Goal: Task Accomplishment & Management: Manage account settings

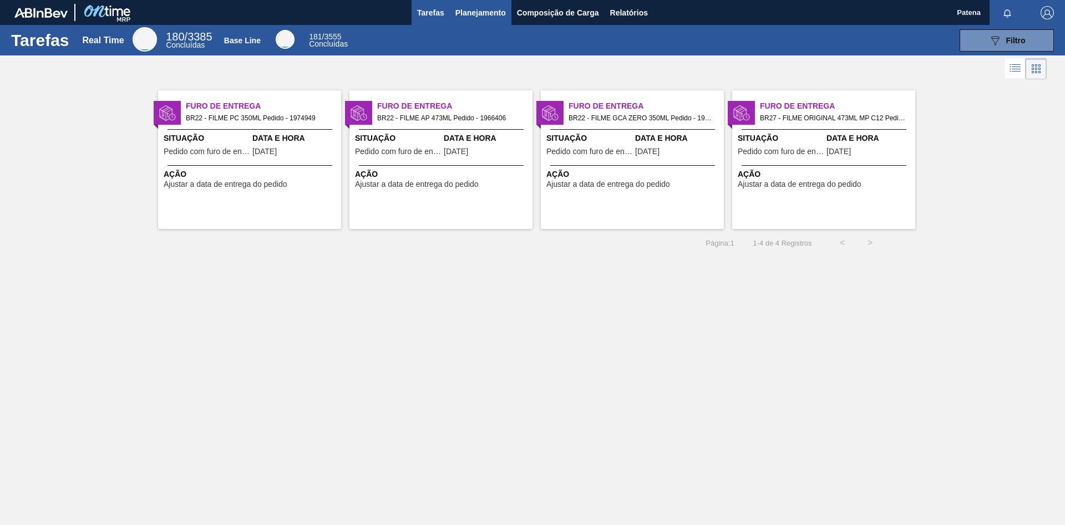
click at [477, 6] on button "Planejamento" at bounding box center [481, 12] width 62 height 25
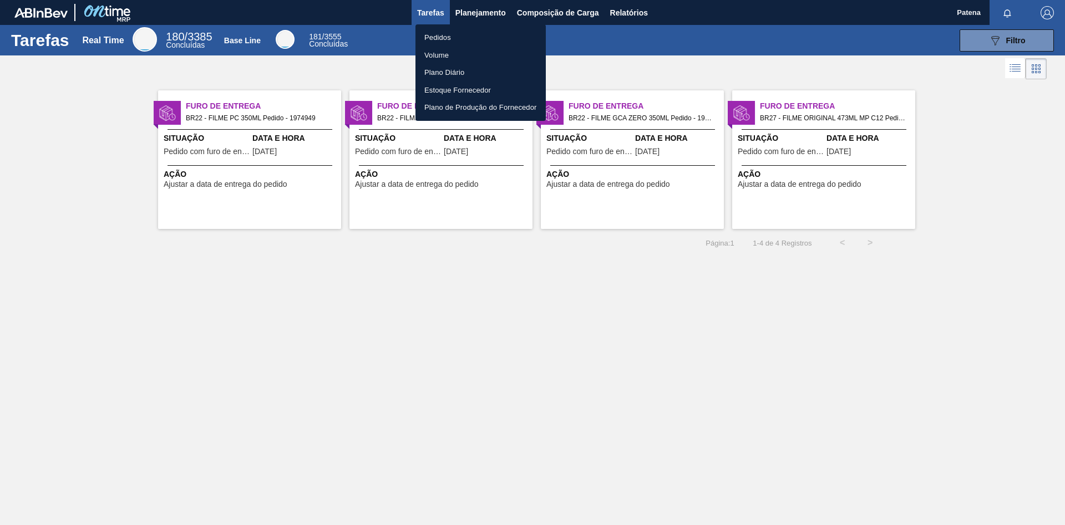
click at [439, 38] on li "Pedidos" at bounding box center [481, 38] width 130 height 18
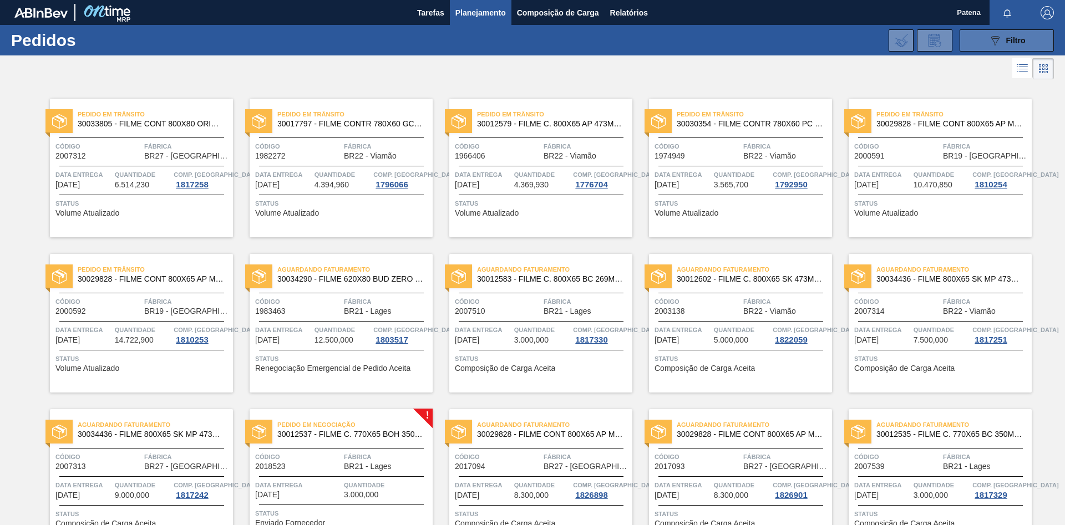
click at [985, 47] on button "089F7B8B-B2A5-4AFE-B5C0-19BA573D28AC Filtro" at bounding box center [1007, 40] width 94 height 22
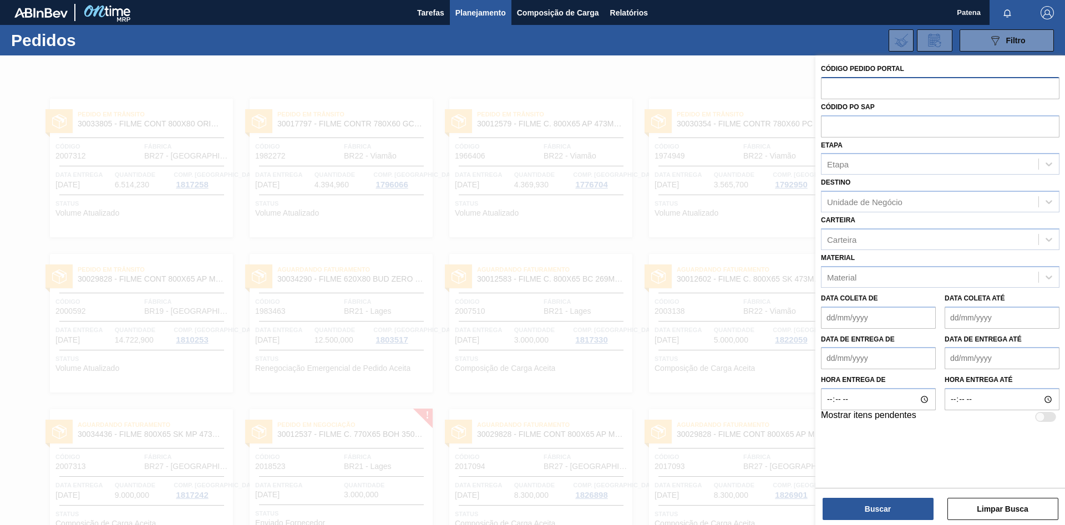
click at [870, 87] on input "text" at bounding box center [940, 87] width 239 height 21
type input "2017094"
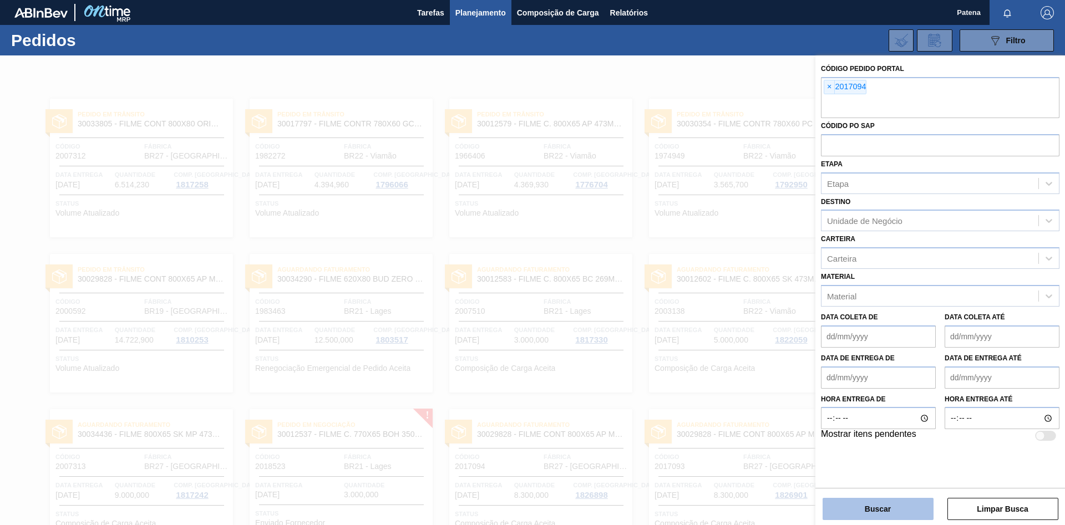
click at [888, 510] on button "Buscar" at bounding box center [878, 509] width 111 height 22
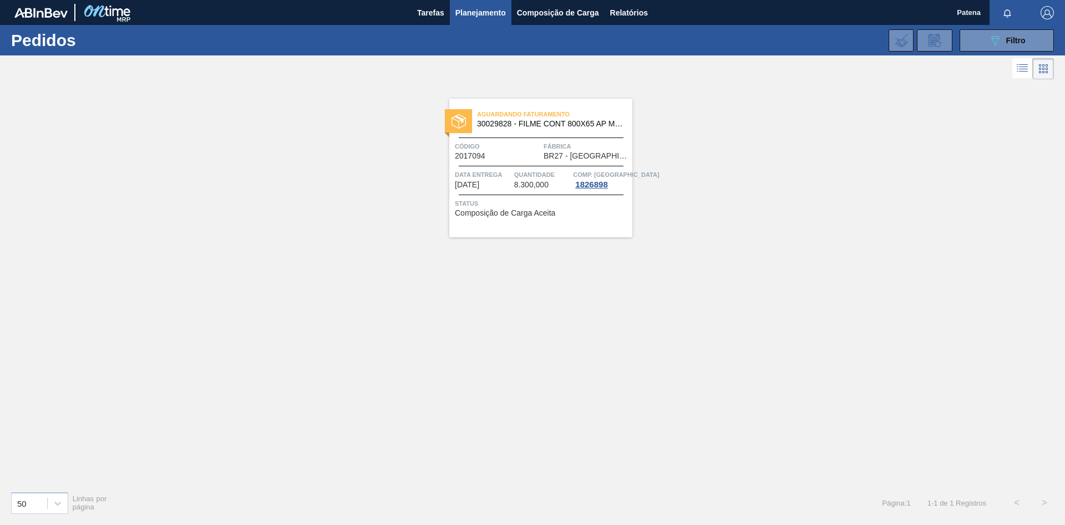
click at [520, 158] on div "Código 2017094" at bounding box center [498, 150] width 86 height 19
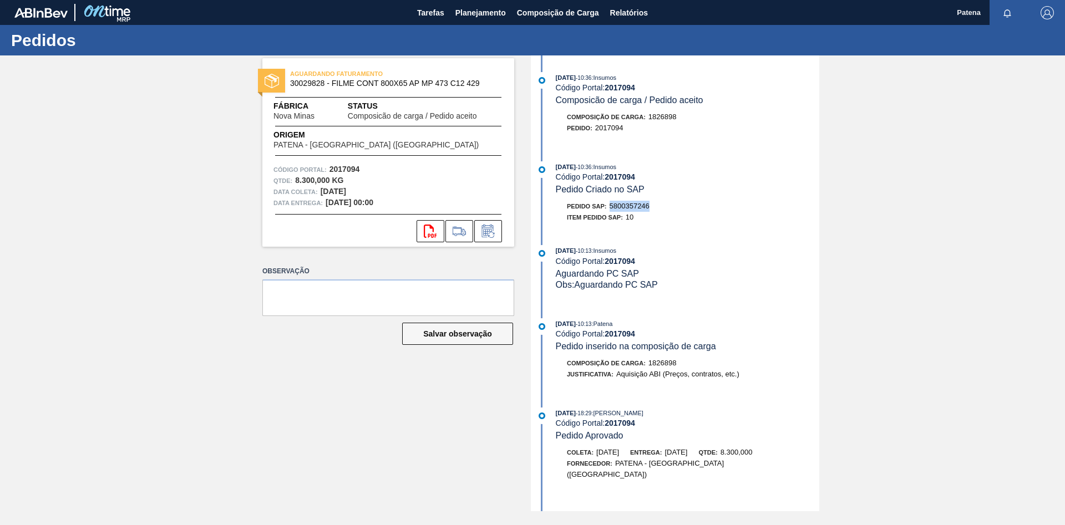
drag, startPoint x: 652, startPoint y: 209, endPoint x: 610, endPoint y: 208, distance: 42.2
click at [610, 208] on div "Pedido SAP: 5800357246" at bounding box center [688, 206] width 264 height 11
copy span "5800357246"
click at [475, 19] on button "Planejamento" at bounding box center [481, 12] width 62 height 25
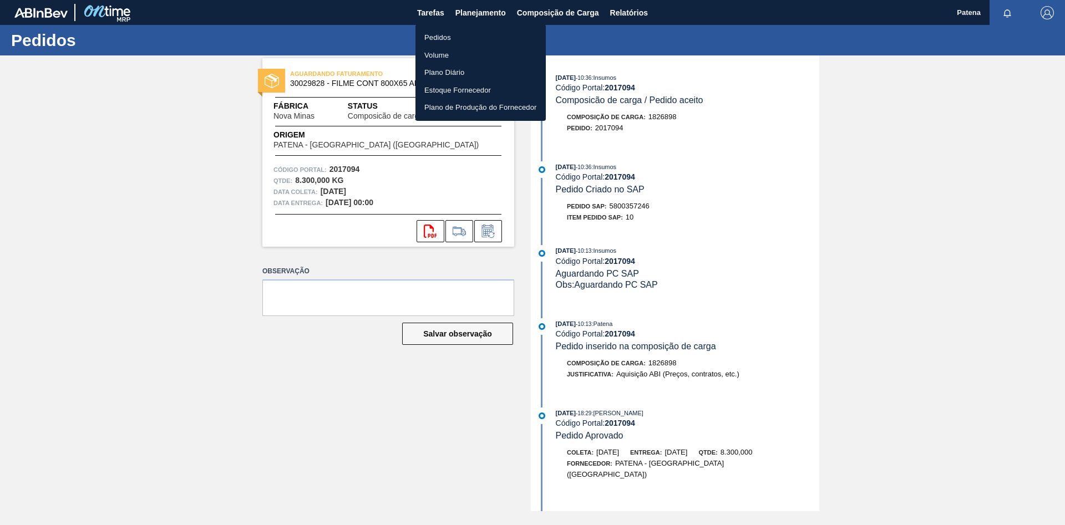
click at [489, 38] on li "Pedidos" at bounding box center [481, 38] width 130 height 18
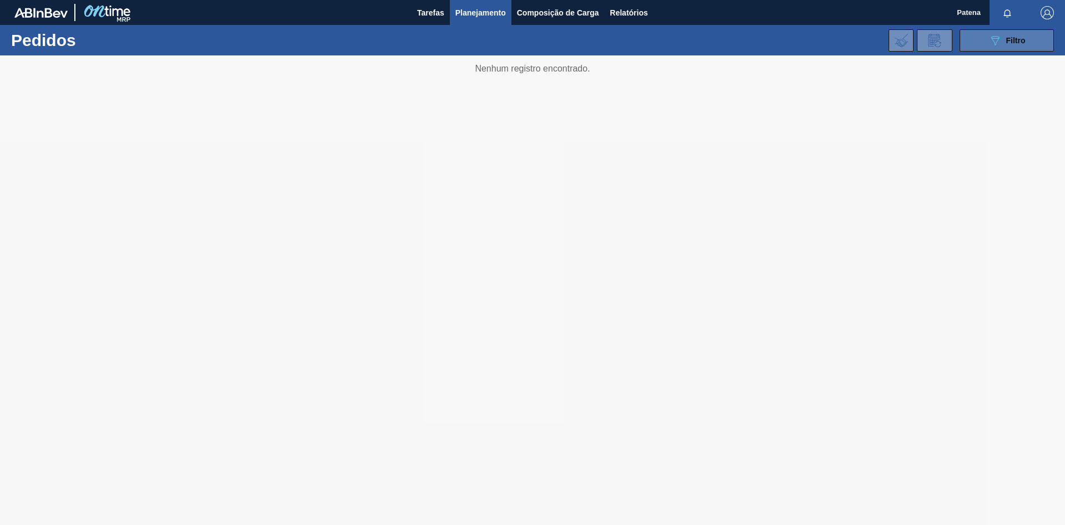
click at [998, 37] on icon "089F7B8B-B2A5-4AFE-B5C0-19BA573D28AC" at bounding box center [995, 40] width 13 height 13
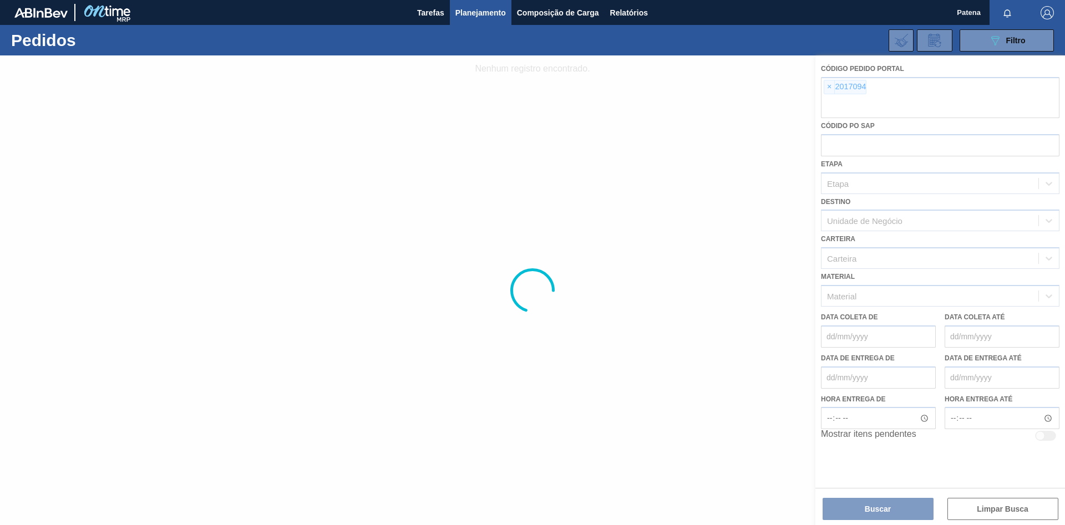
click at [828, 87] on div at bounding box center [532, 290] width 1065 height 470
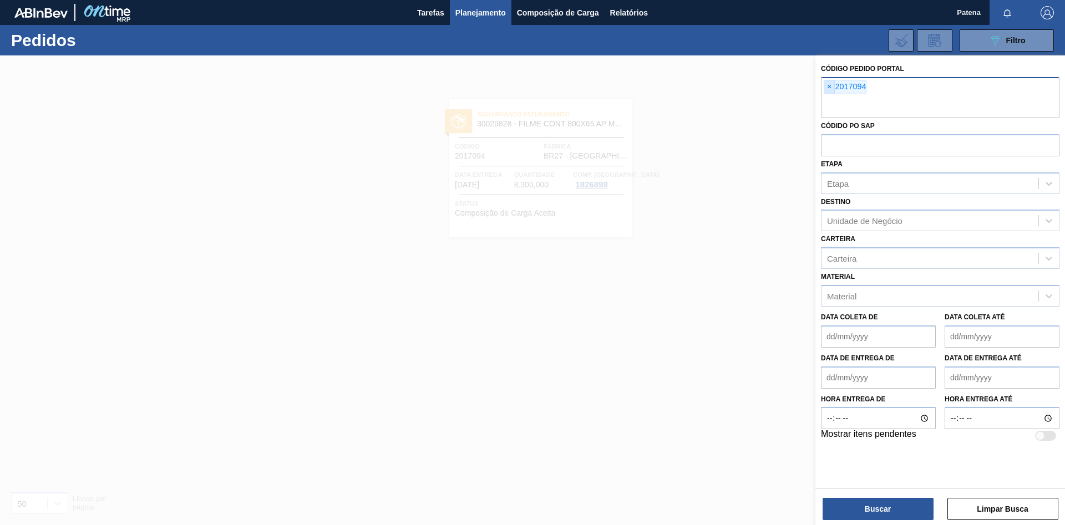
click at [828, 87] on span "×" at bounding box center [829, 86] width 11 height 13
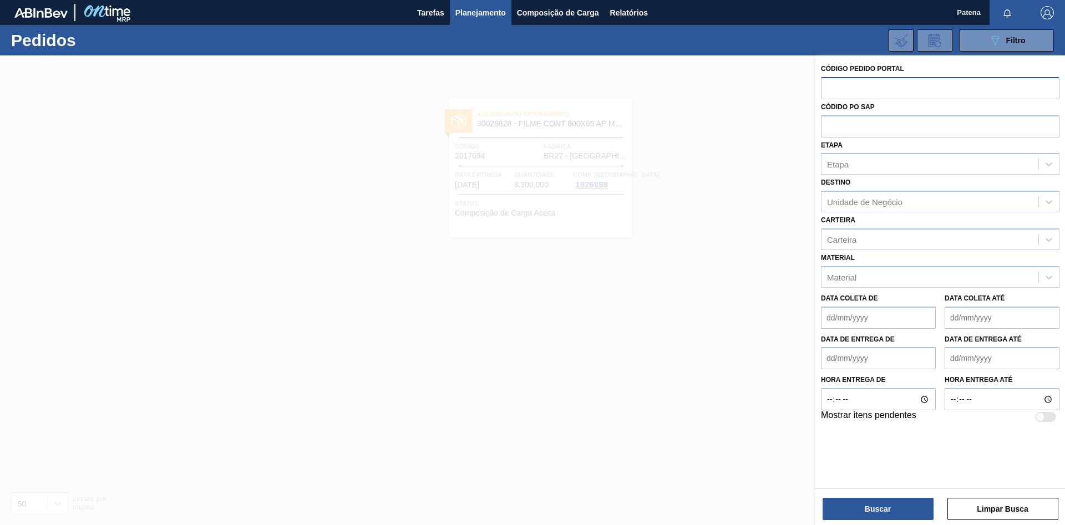
click at [832, 90] on input "text" at bounding box center [940, 87] width 239 height 21
type input "2017093"
click at [891, 512] on button "Buscar" at bounding box center [878, 509] width 111 height 22
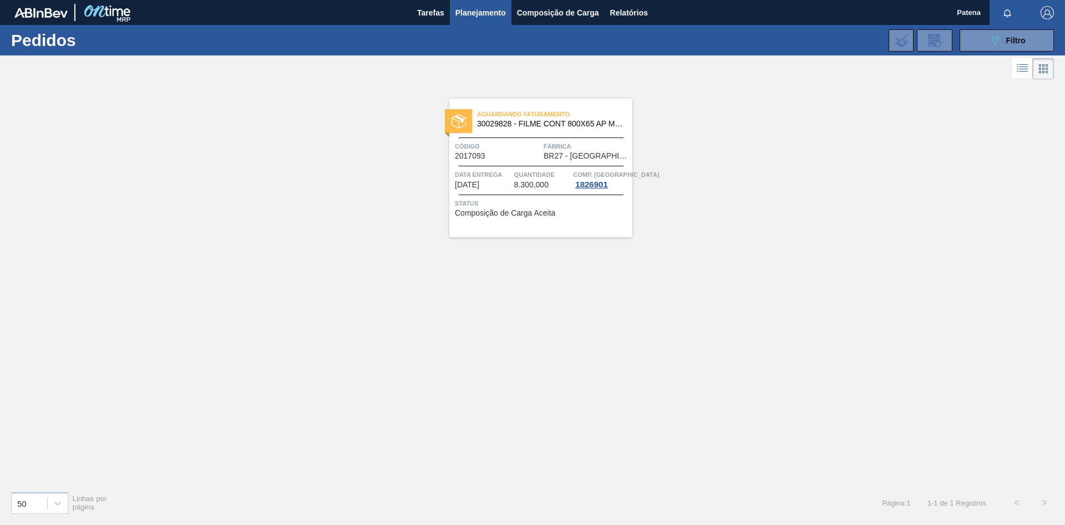
click at [498, 161] on div "Aguardando Faturamento 30029828 - FILME CONT 800X65 AP MP 473 C12 429 Código 20…" at bounding box center [540, 168] width 183 height 139
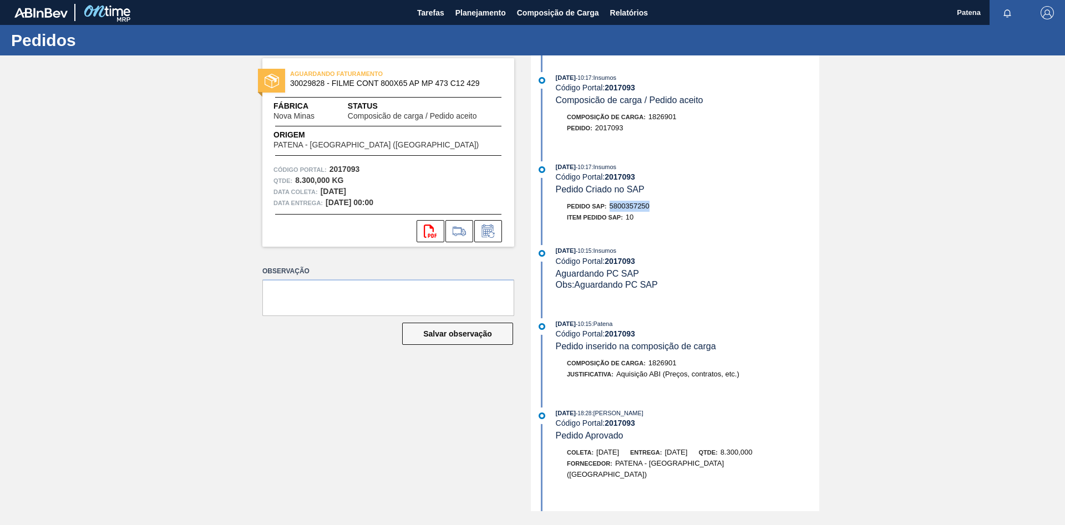
drag, startPoint x: 651, startPoint y: 210, endPoint x: 611, endPoint y: 210, distance: 39.4
click at [611, 210] on span "5800357250" at bounding box center [630, 206] width 40 height 8
copy span "5800357250"
click at [498, 9] on span "Planejamento" at bounding box center [480, 12] width 50 height 13
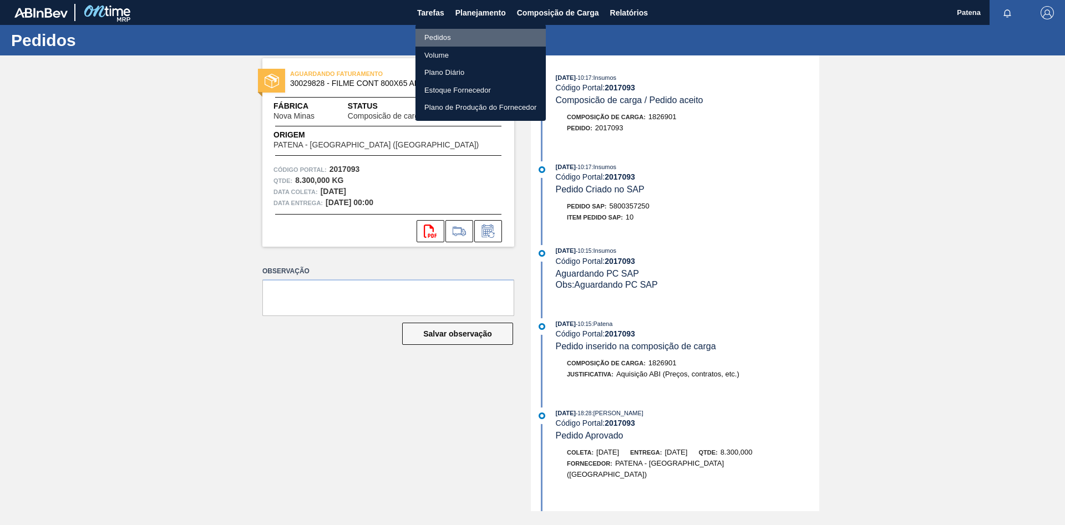
click at [498, 30] on li "Pedidos" at bounding box center [481, 38] width 130 height 18
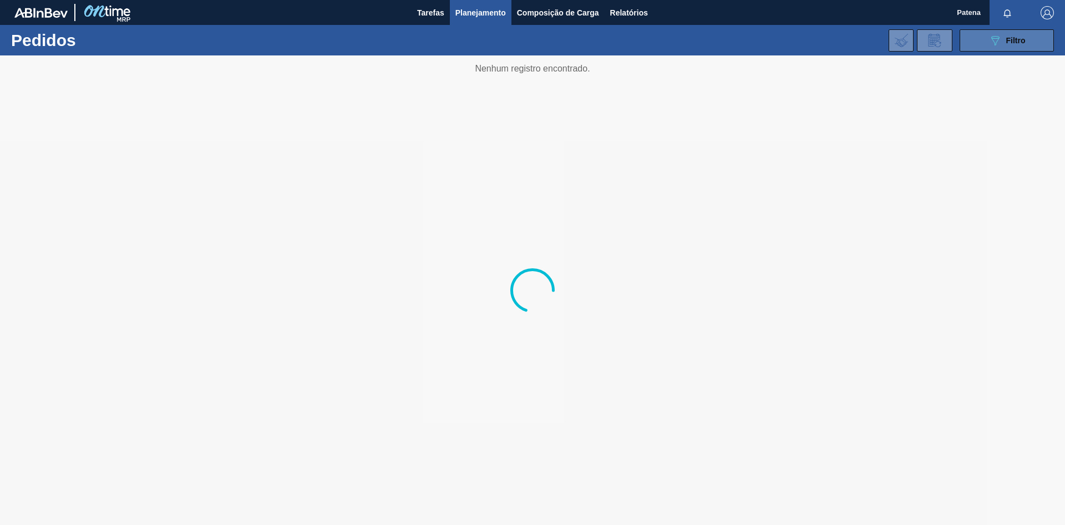
click at [994, 42] on icon "089F7B8B-B2A5-4AFE-B5C0-19BA573D28AC" at bounding box center [995, 40] width 13 height 13
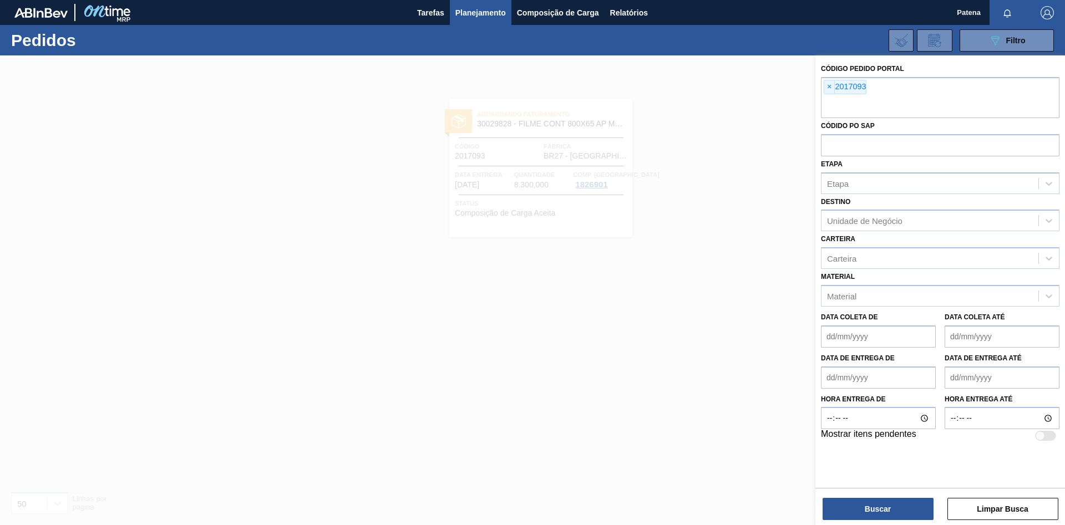
click at [830, 84] on span "×" at bounding box center [829, 86] width 11 height 13
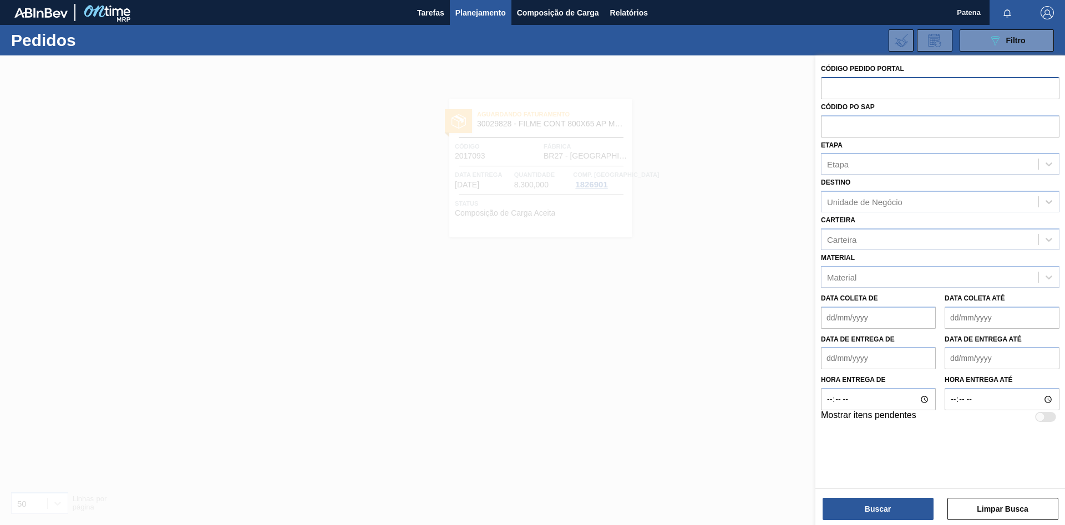
click at [827, 88] on input "text" at bounding box center [940, 87] width 239 height 21
click at [830, 91] on input "text" at bounding box center [940, 87] width 239 height 21
paste input "70316"
click at [848, 89] on input "70316" at bounding box center [940, 87] width 239 height 21
drag, startPoint x: 851, startPoint y: 90, endPoint x: 821, endPoint y: 88, distance: 30.6
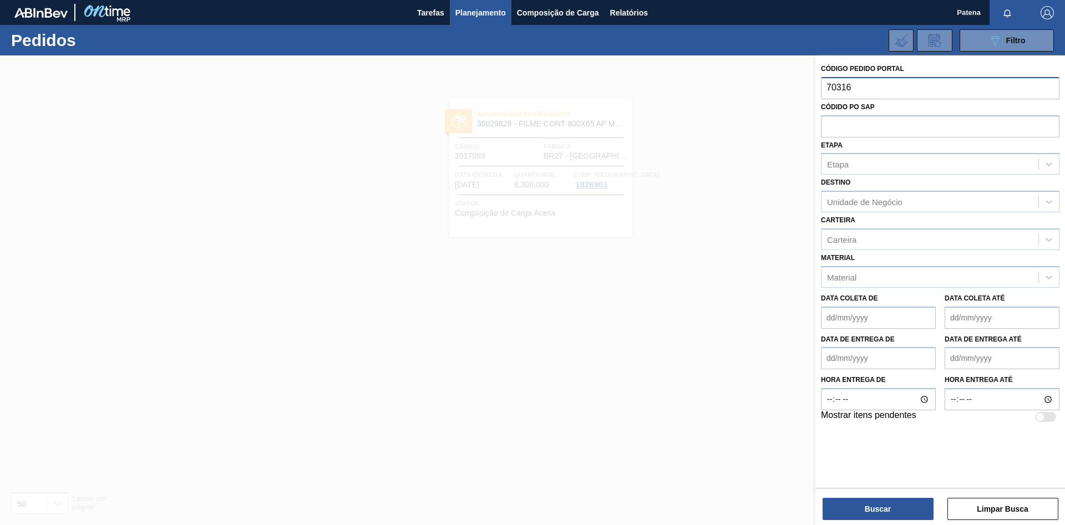
click at [821, 88] on input "70316" at bounding box center [940, 87] width 239 height 21
type input "2016936"
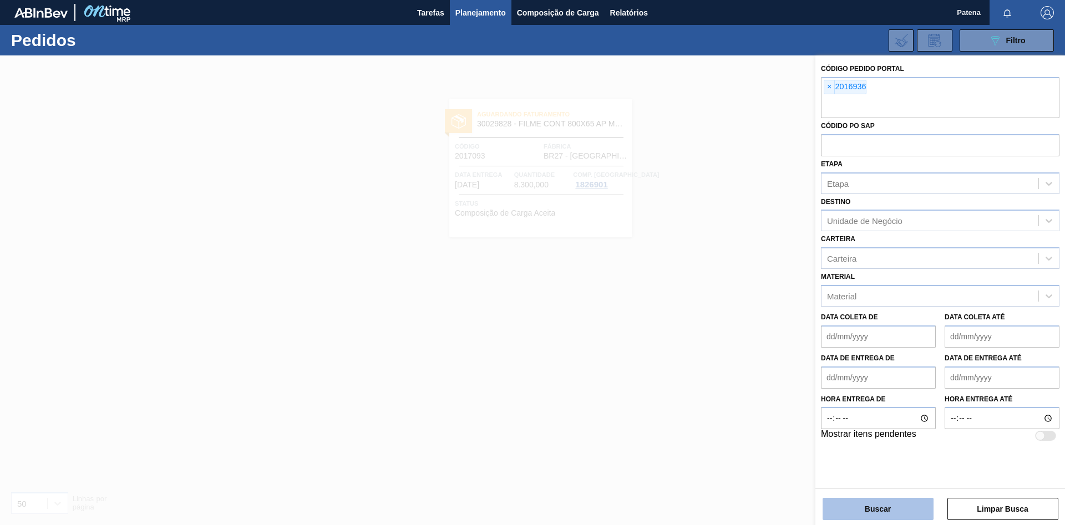
click at [916, 505] on button "Buscar" at bounding box center [878, 509] width 111 height 22
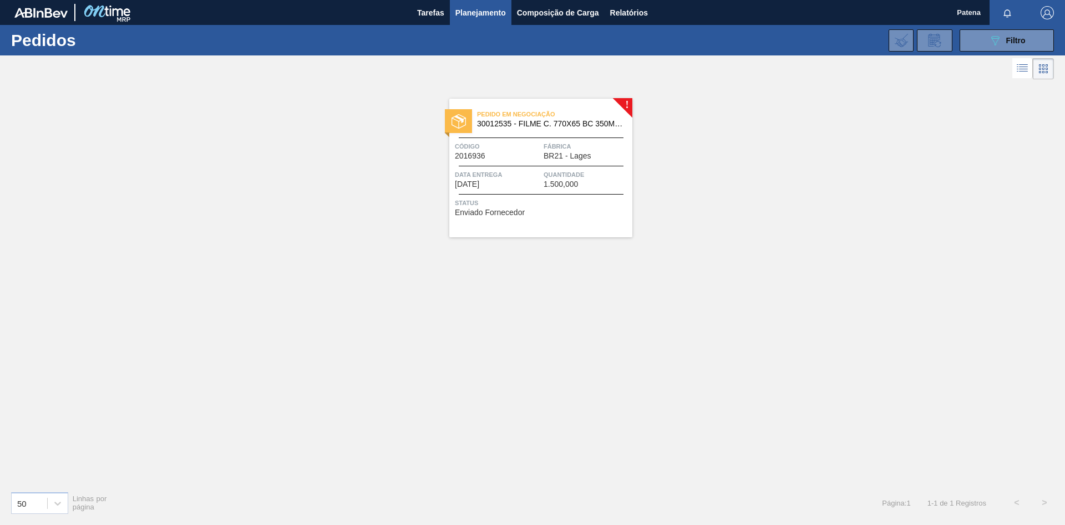
click at [509, 170] on span "Data entrega" at bounding box center [498, 174] width 86 height 11
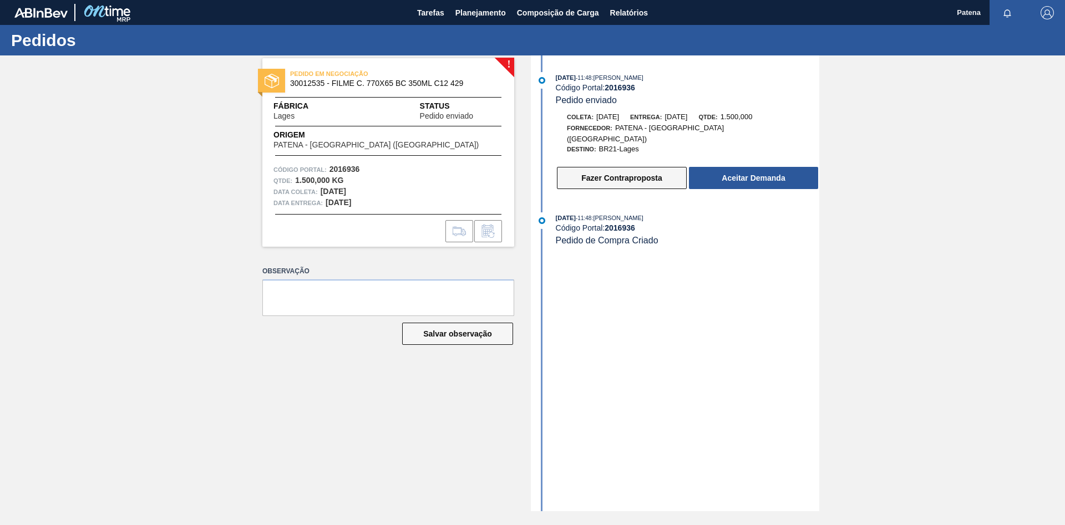
click at [662, 170] on button "Fazer Contraproposta" at bounding box center [622, 178] width 130 height 22
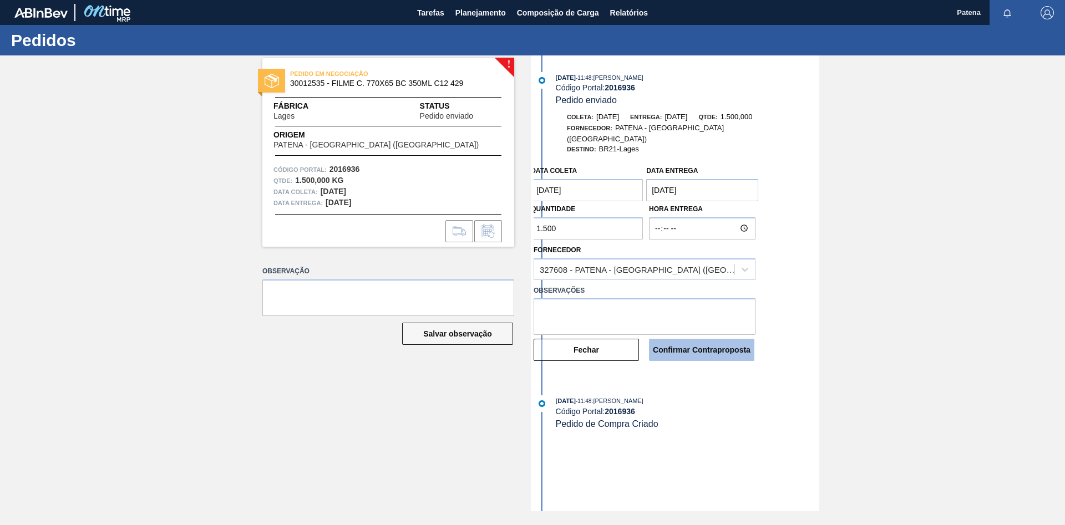
click at [707, 345] on button "Confirmar Contraproposta" at bounding box center [701, 350] width 105 height 22
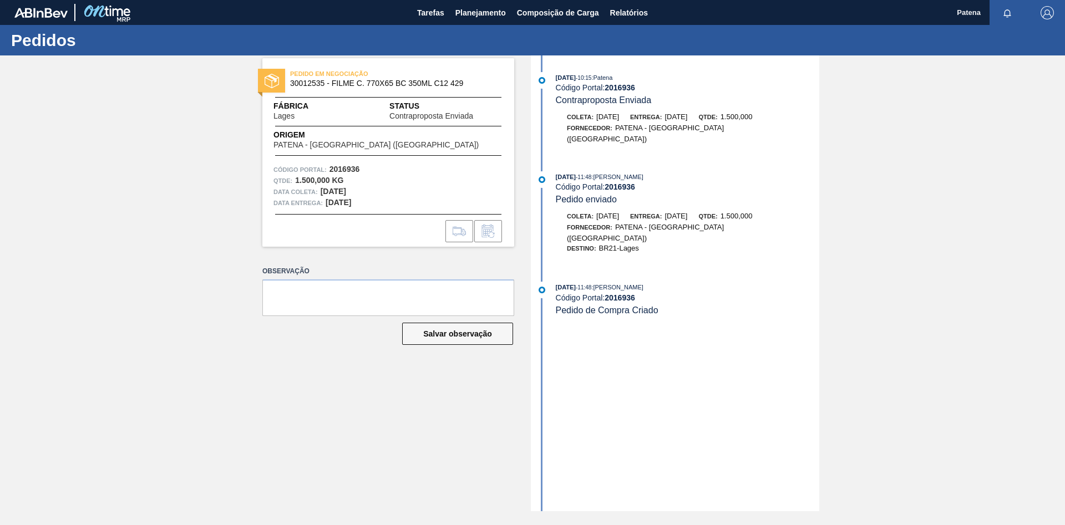
click at [468, 371] on div "PEDIDO EM NEGOCIAÇÃO 30012535 - FILME C. 770X65 BC 350ML C12 429 Fábrica Lages …" at bounding box center [380, 283] width 269 height 456
click at [475, 8] on span "Planejamento" at bounding box center [480, 12] width 50 height 13
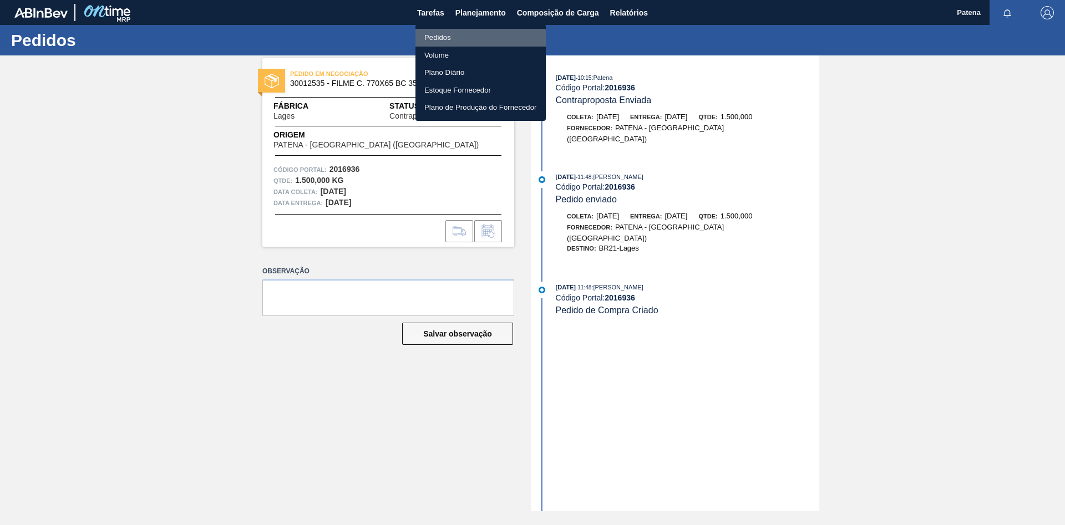
click at [455, 40] on li "Pedidos" at bounding box center [481, 38] width 130 height 18
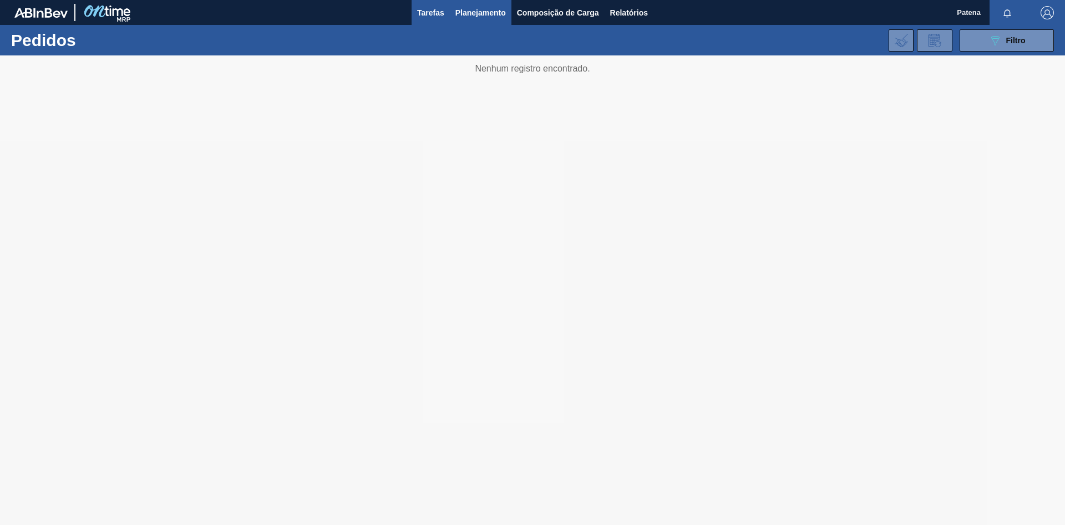
click at [422, 22] on button "Tarefas" at bounding box center [431, 12] width 38 height 25
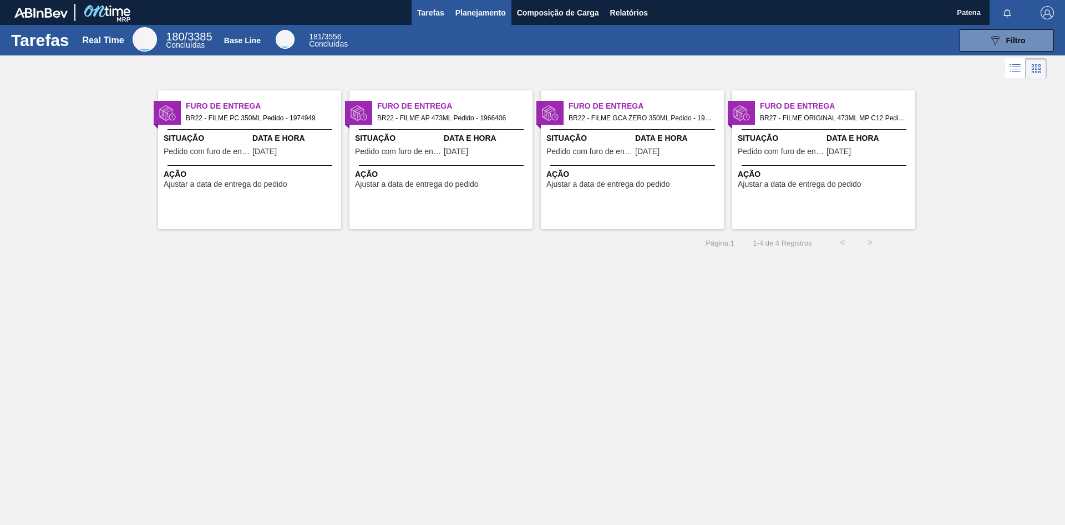
click at [485, 16] on span "Planejamento" at bounding box center [480, 12] width 50 height 13
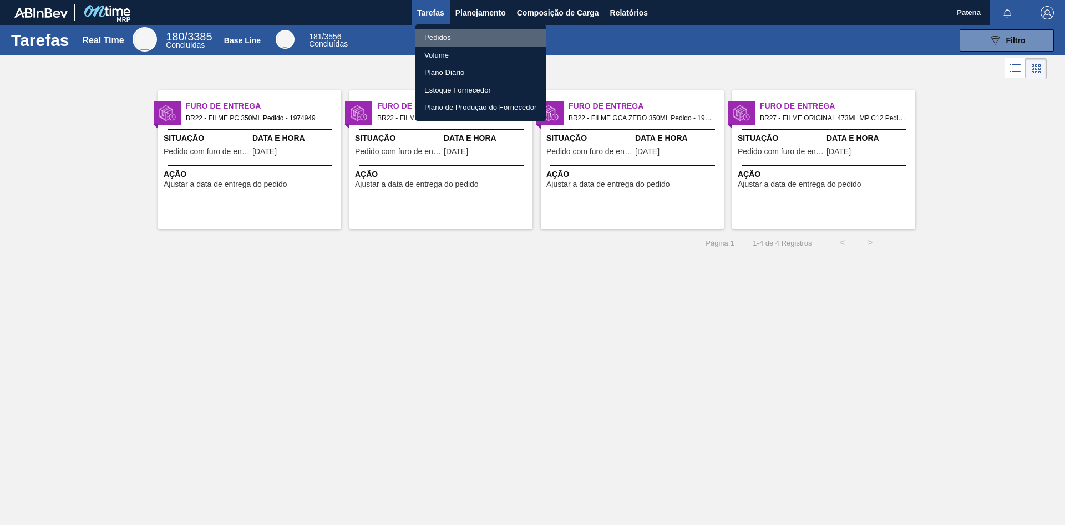
click at [478, 39] on li "Pedidos" at bounding box center [481, 38] width 130 height 18
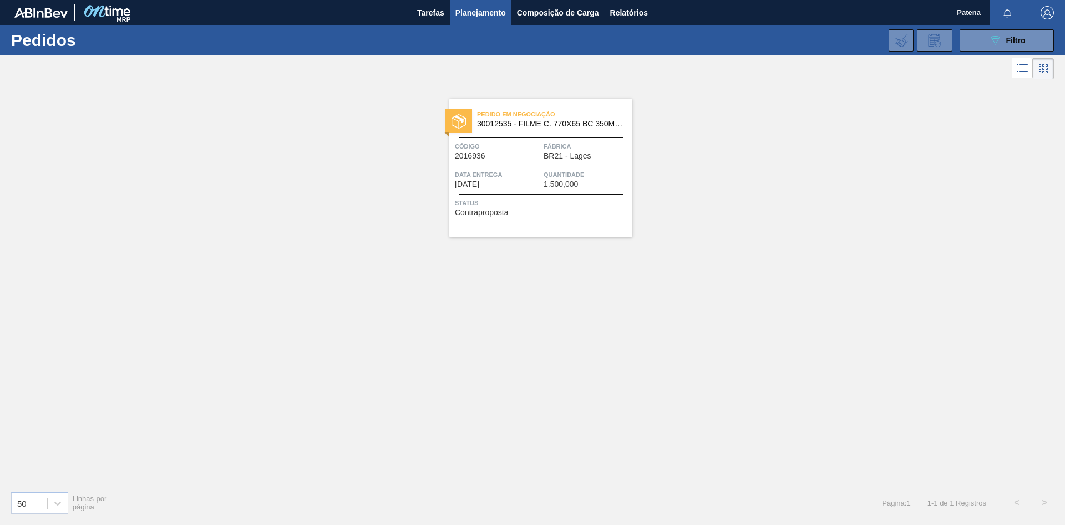
click at [583, 176] on span "Quantidade" at bounding box center [587, 174] width 86 height 11
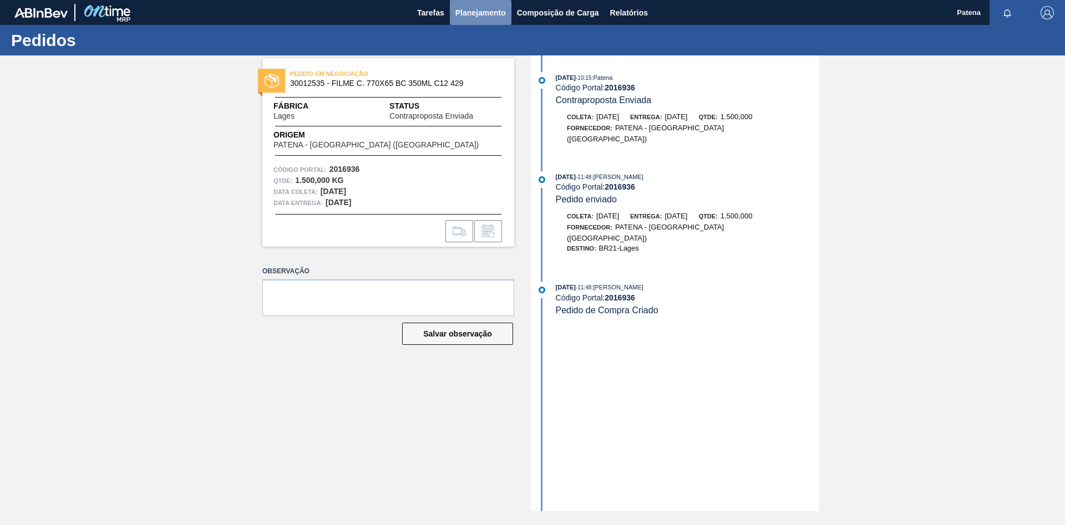
click at [474, 18] on span "Planejamento" at bounding box center [480, 12] width 50 height 13
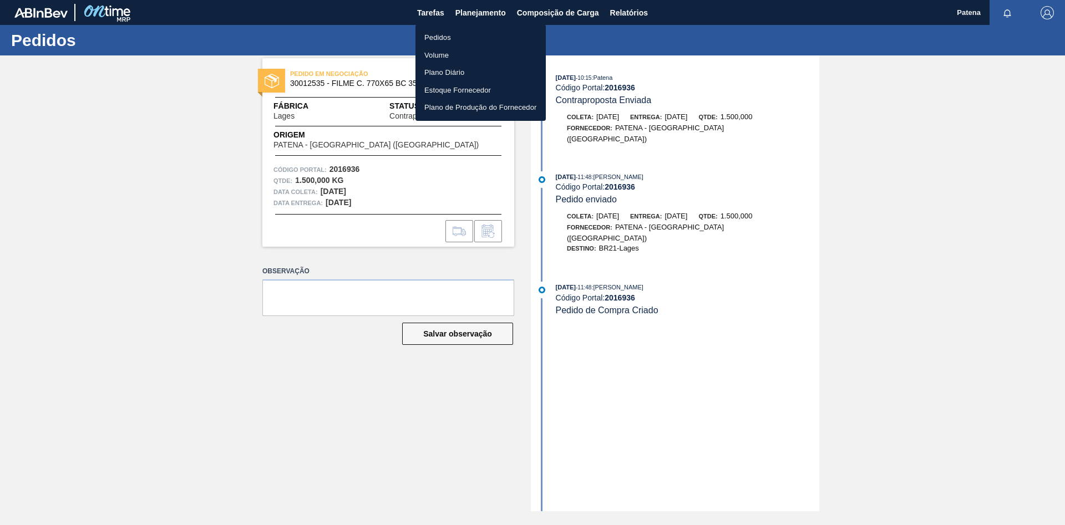
click at [462, 37] on li "Pedidos" at bounding box center [481, 38] width 130 height 18
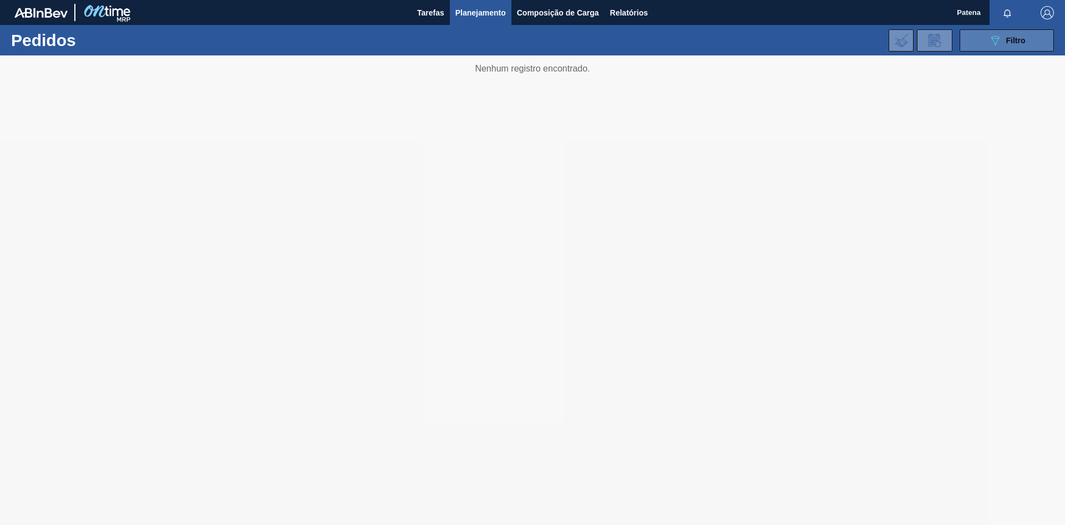
click at [1001, 34] on icon "089F7B8B-B2A5-4AFE-B5C0-19BA573D28AC" at bounding box center [995, 40] width 13 height 13
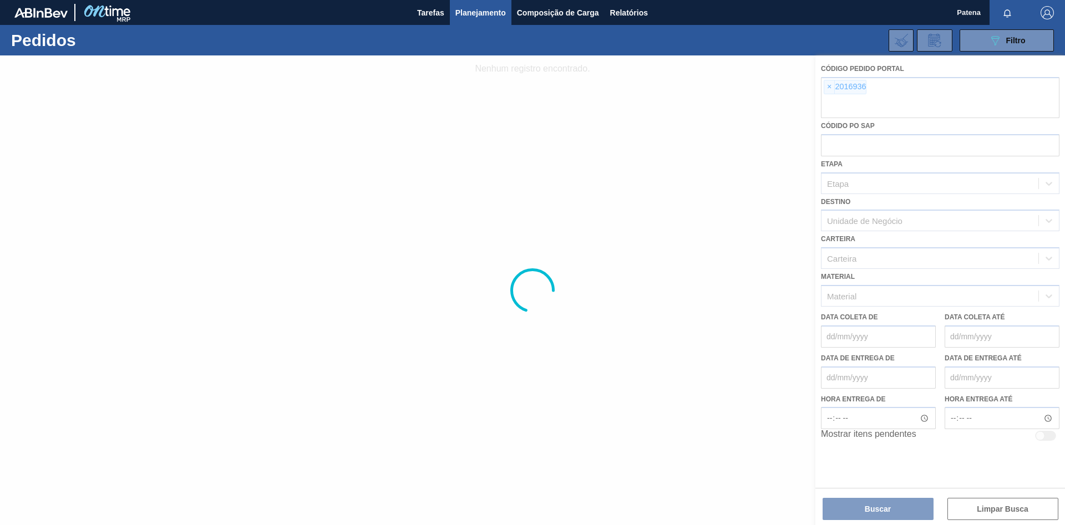
click at [829, 88] on div at bounding box center [532, 290] width 1065 height 470
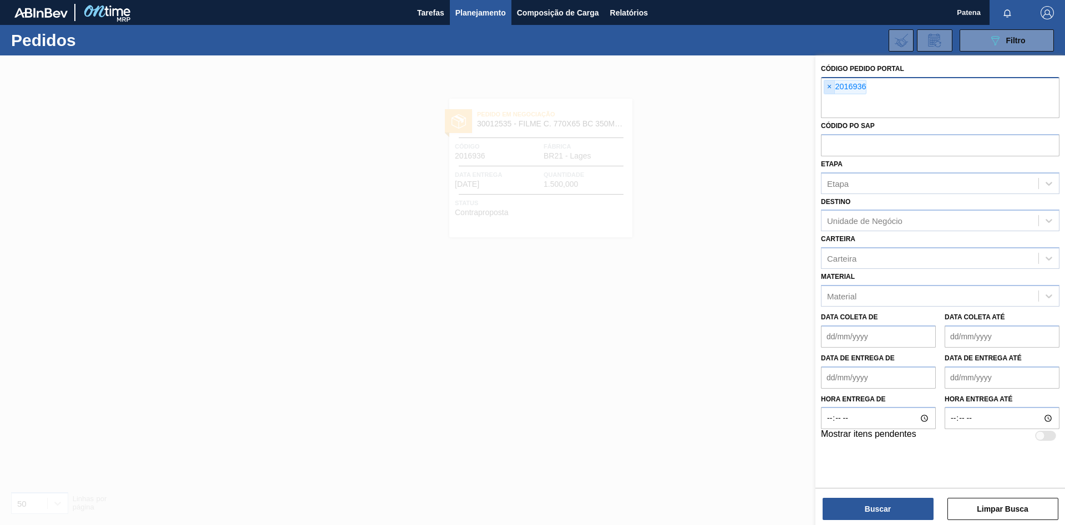
click at [828, 87] on span "×" at bounding box center [829, 86] width 11 height 13
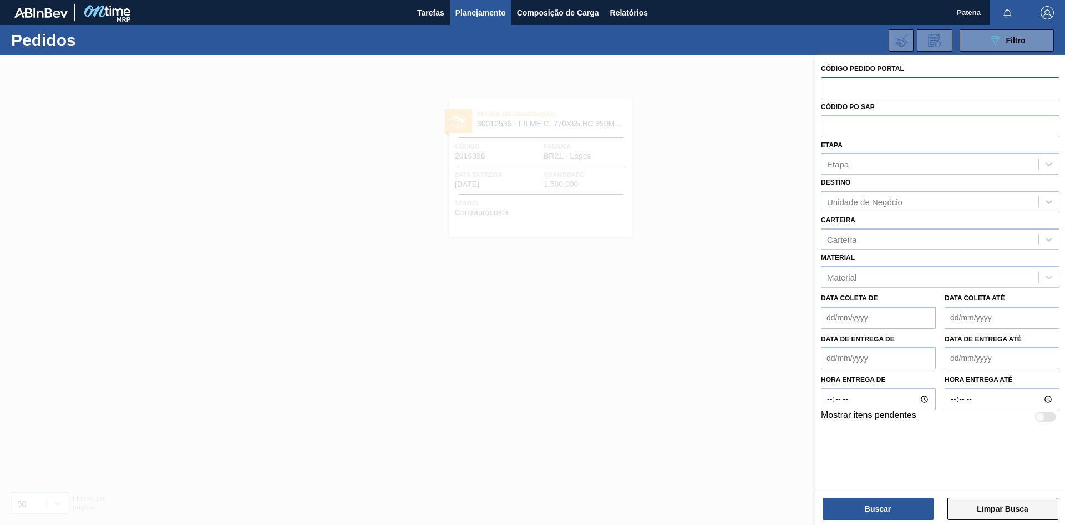
click at [1001, 515] on button "Limpar Busca" at bounding box center [1003, 509] width 111 height 22
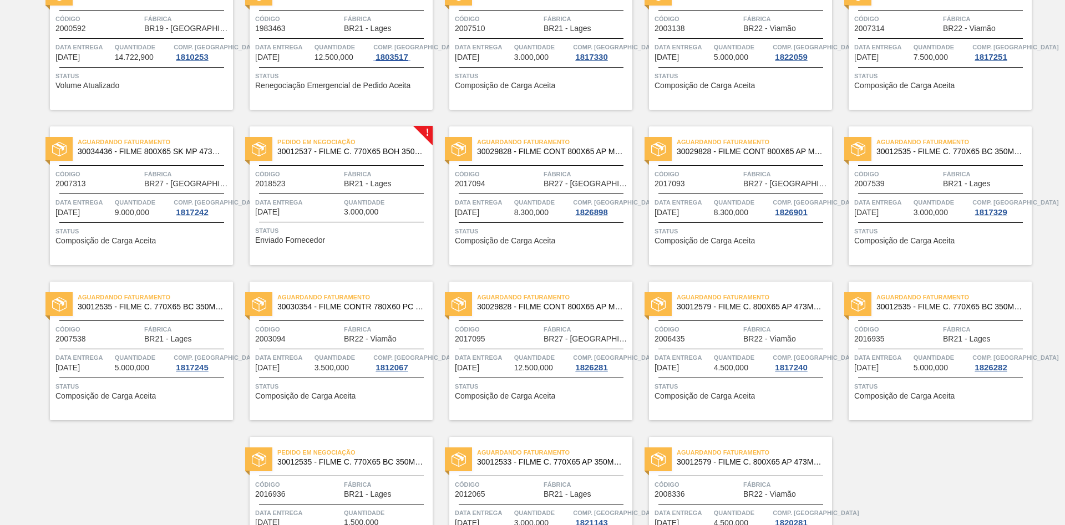
scroll to position [374, 0]
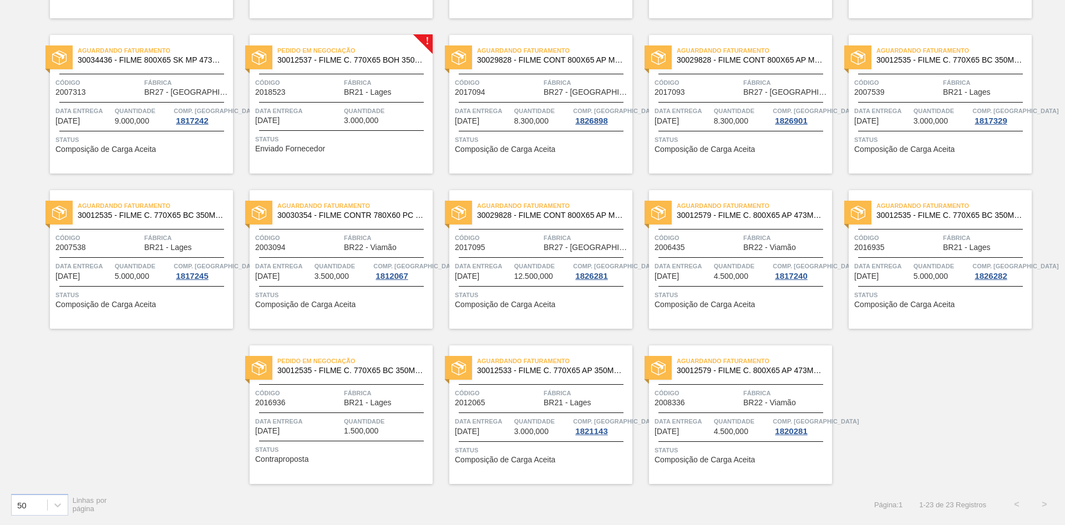
click at [961, 474] on div "Pedido em Trânsito 30033805 - FILME CONT 800X80 ORIG 473 MP C12 429 Código 2007…" at bounding box center [532, 96] width 1065 height 777
click at [355, 111] on span "Quantidade" at bounding box center [387, 110] width 86 height 11
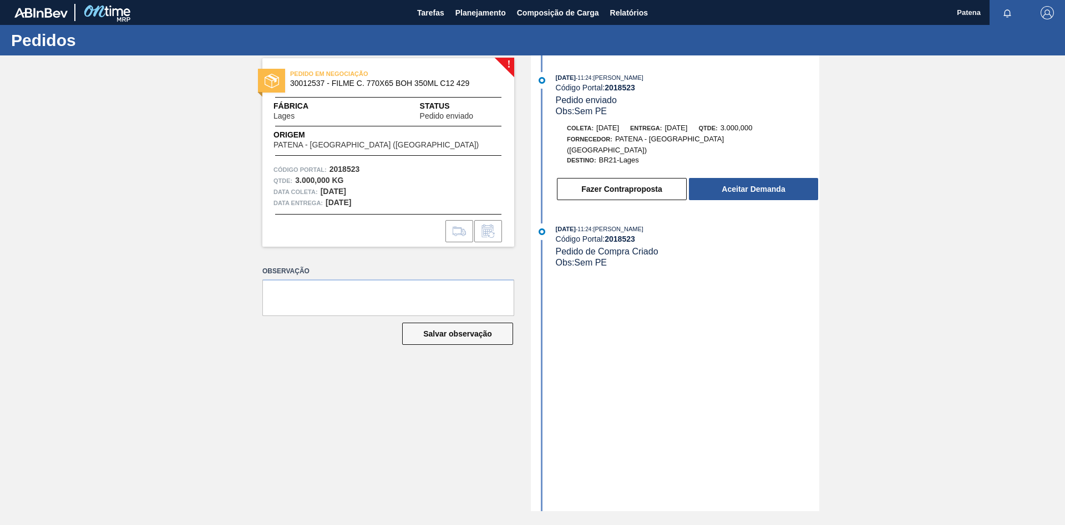
click at [374, 409] on div "! PEDIDO EM NEGOCIAÇÃO 30012537 - FILME C. 770X65 BOH 350ML C12 429 Fábrica Lag…" at bounding box center [380, 283] width 269 height 456
